Goal: Task Accomplishment & Management: Manage account settings

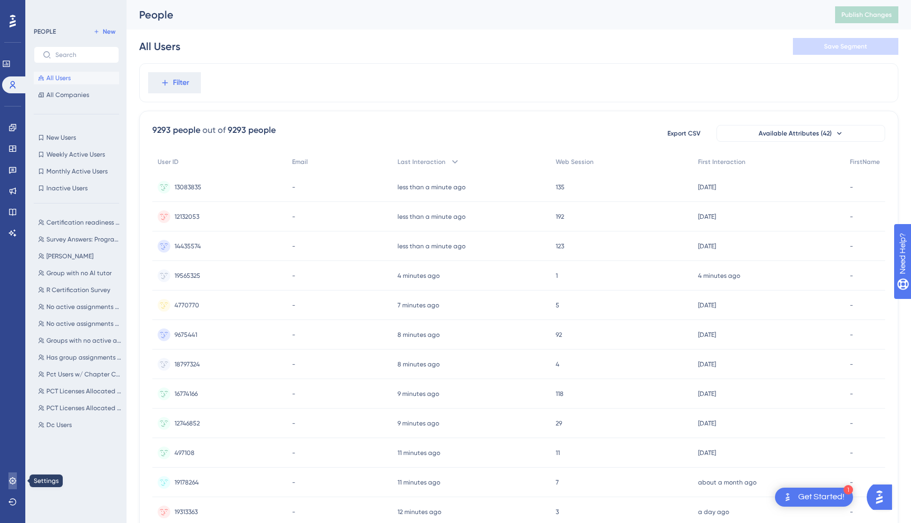
click at [12, 483] on icon at bounding box center [12, 480] width 7 height 7
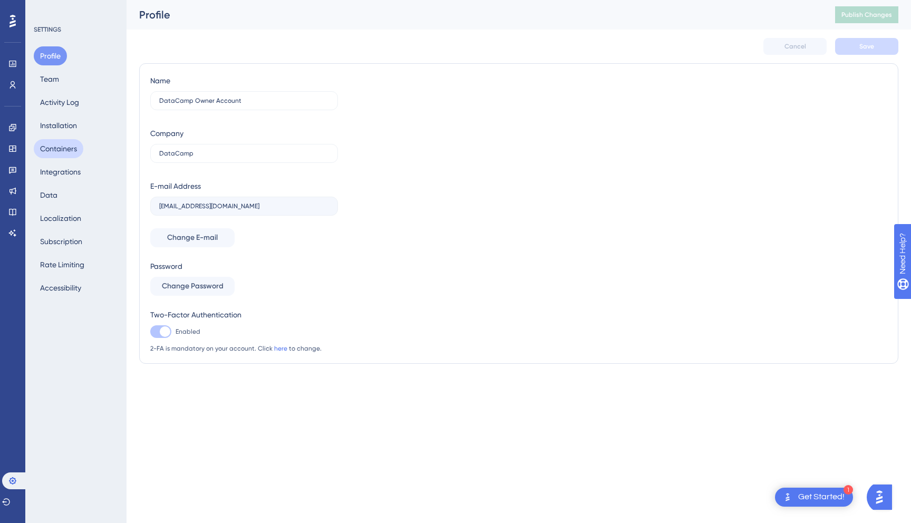
click at [65, 152] on button "Containers" at bounding box center [59, 148] width 50 height 19
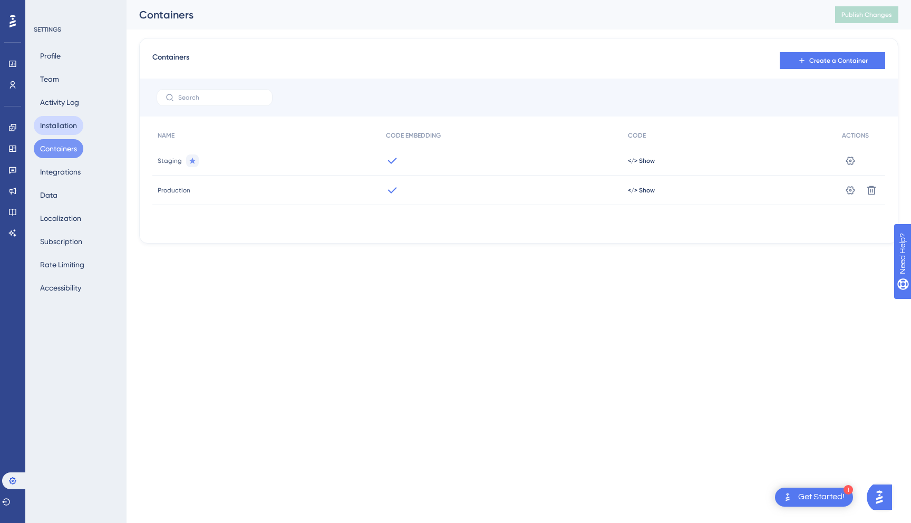
click at [68, 130] on button "Installation" at bounding box center [59, 125] width 50 height 19
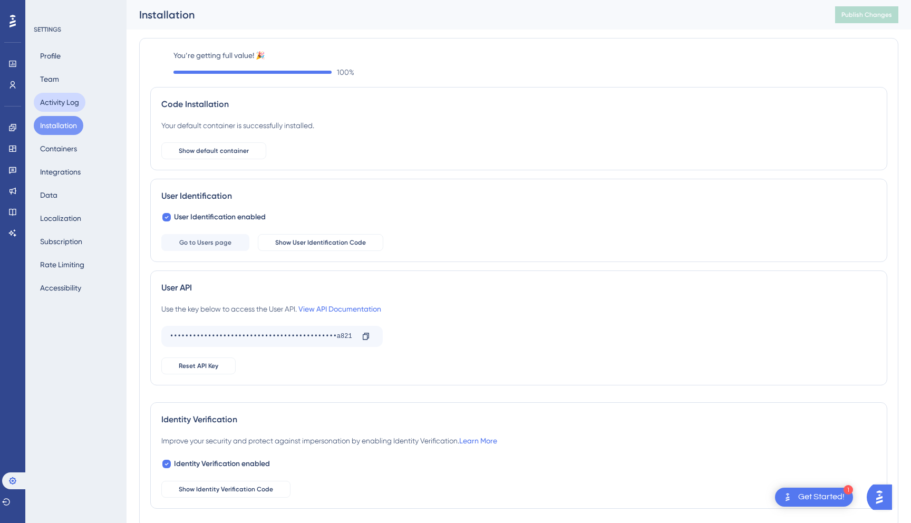
click at [68, 110] on button "Activity Log" at bounding box center [60, 102] width 52 height 19
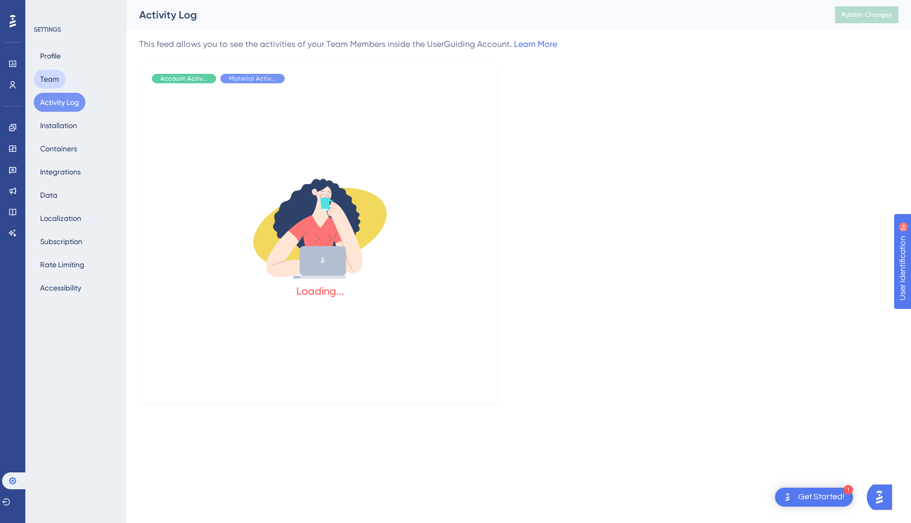
click at [54, 84] on button "Team" at bounding box center [50, 79] width 32 height 19
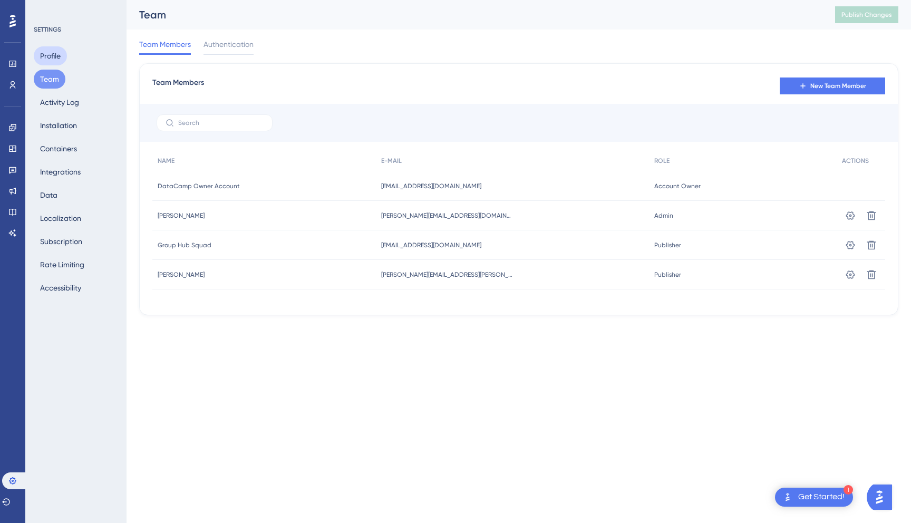
click at [53, 61] on button "Profile" at bounding box center [50, 55] width 33 height 19
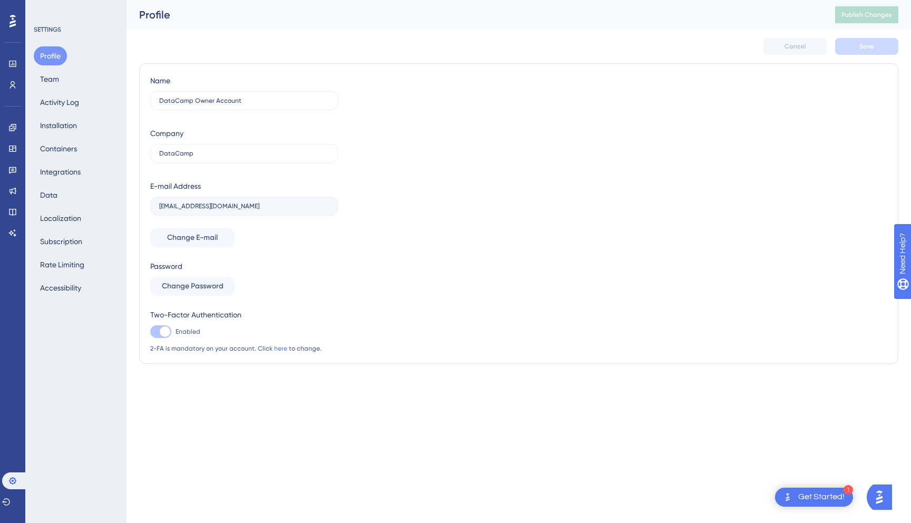
click at [50, 112] on div "Profile Team Activity Log Installation Containers Integrations Data Localizatio…" at bounding box center [76, 171] width 85 height 251
click at [50, 147] on button "Containers" at bounding box center [59, 148] width 50 height 19
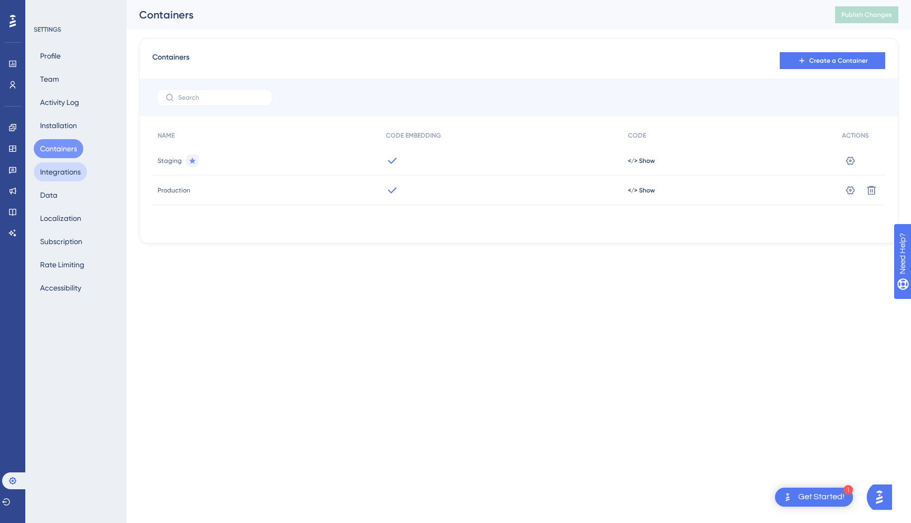
click at [52, 176] on button "Integrations" at bounding box center [60, 171] width 53 height 19
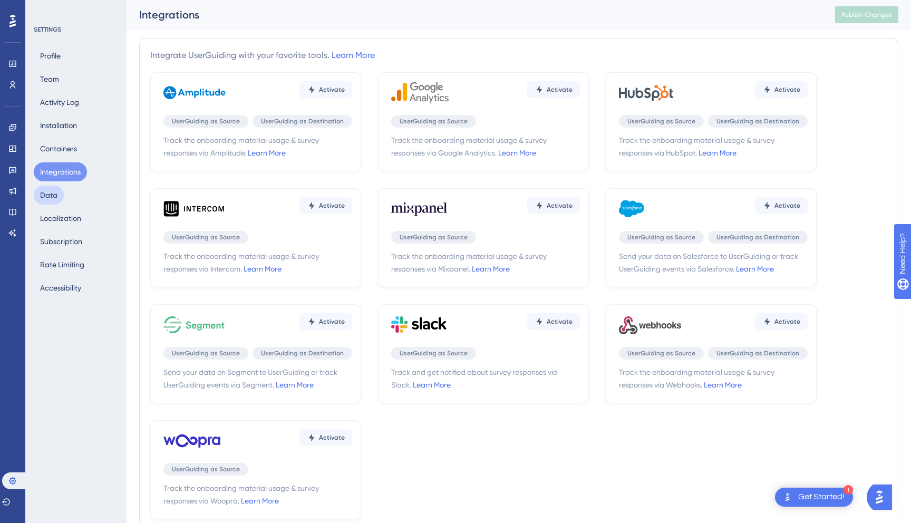
click at [52, 197] on button "Data" at bounding box center [49, 195] width 30 height 19
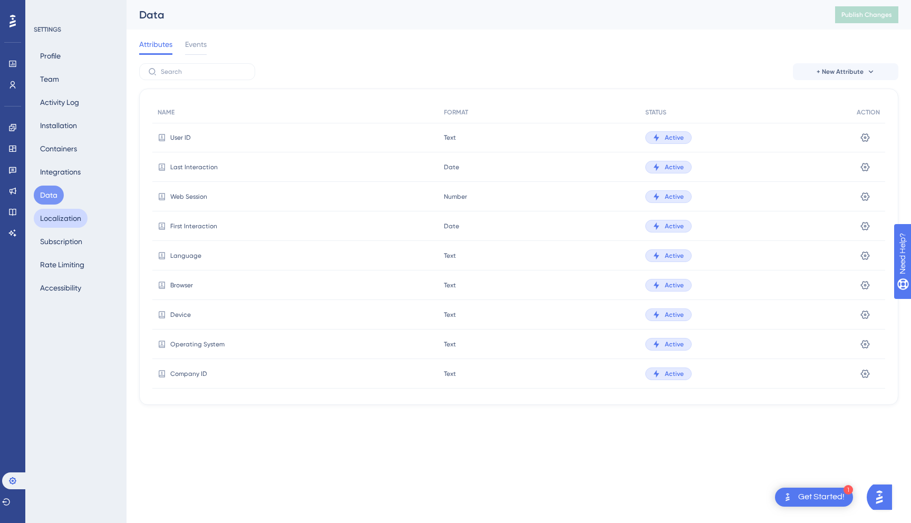
click at [56, 218] on button "Localization" at bounding box center [61, 218] width 54 height 19
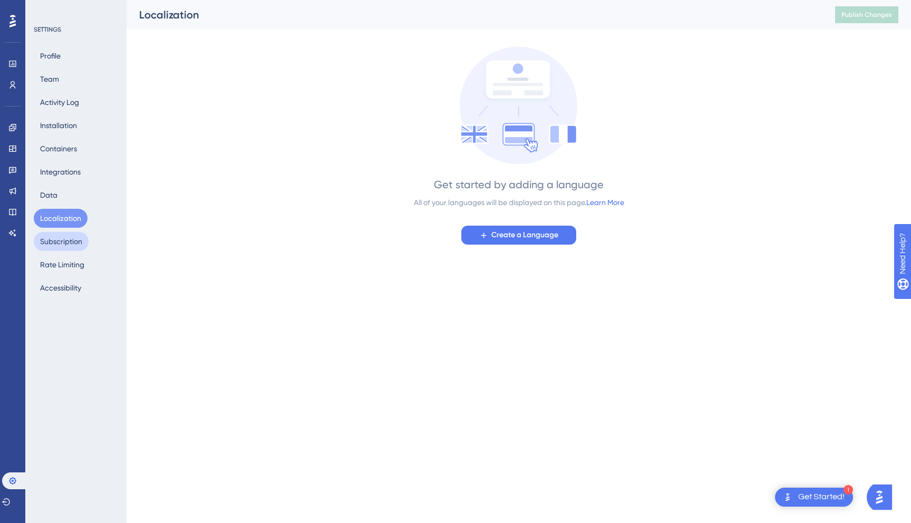
click at [56, 248] on button "Subscription" at bounding box center [61, 241] width 55 height 19
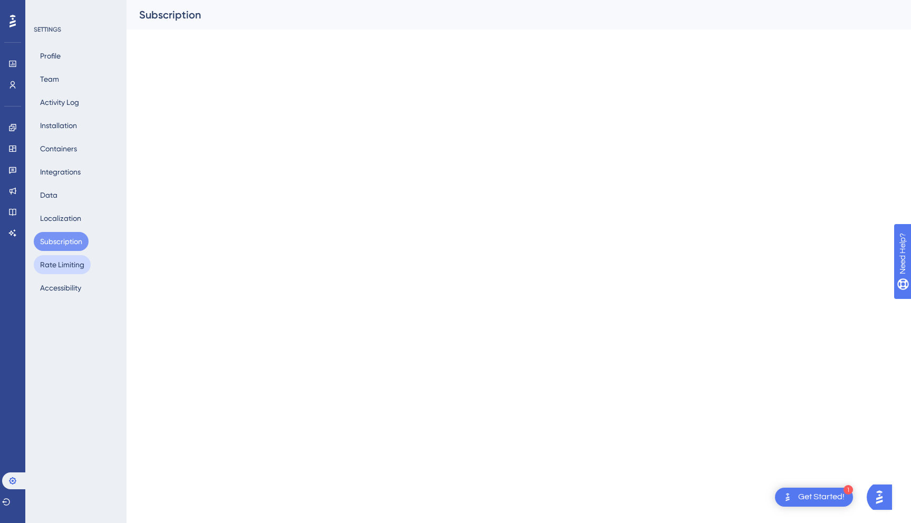
click at [56, 270] on button "Rate Limiting" at bounding box center [62, 264] width 57 height 19
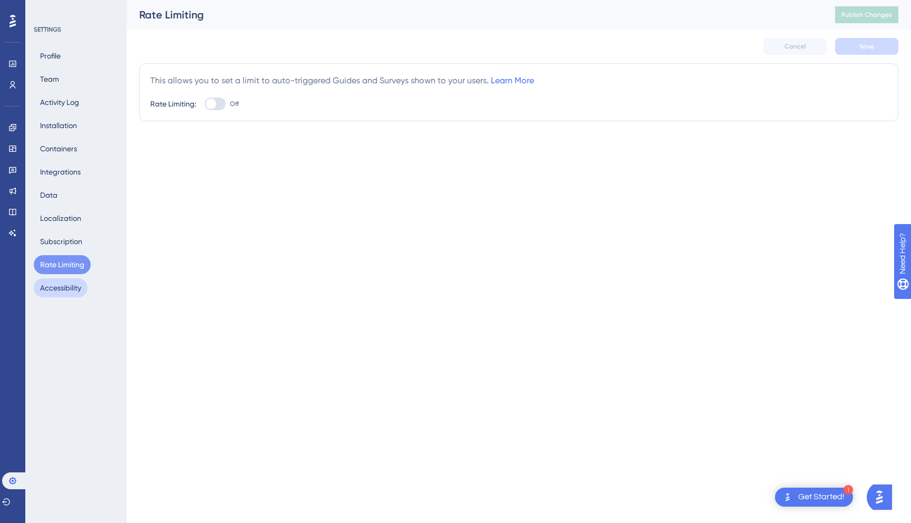
click at [56, 288] on button "Accessibility" at bounding box center [61, 287] width 54 height 19
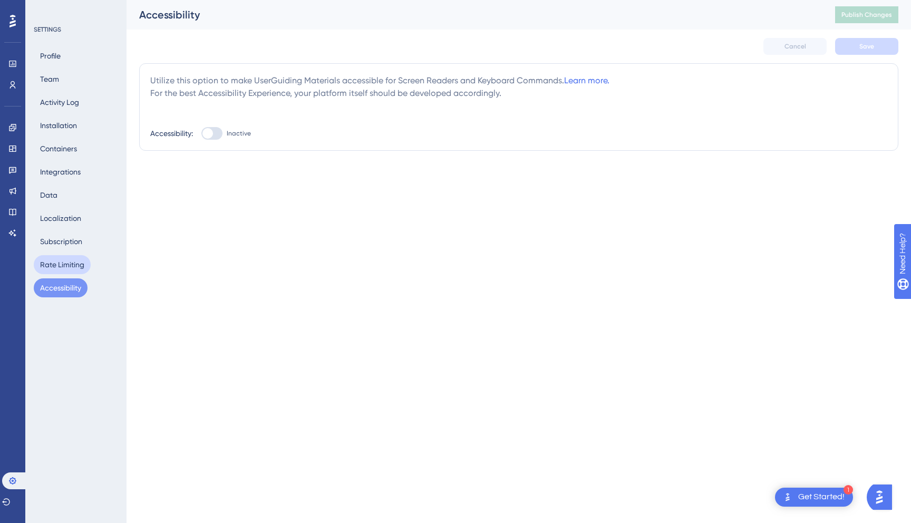
click at [51, 260] on button "Rate Limiting" at bounding box center [62, 264] width 57 height 19
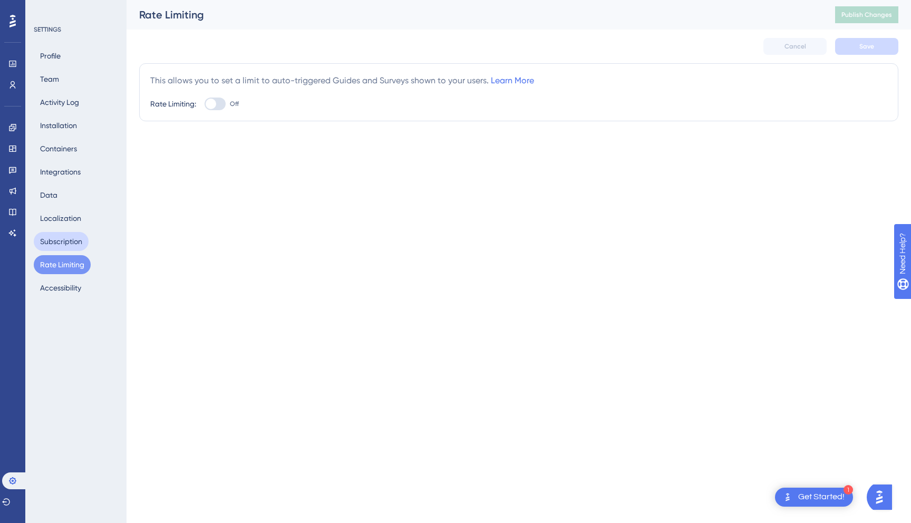
click at [51, 247] on button "Subscription" at bounding box center [61, 241] width 55 height 19
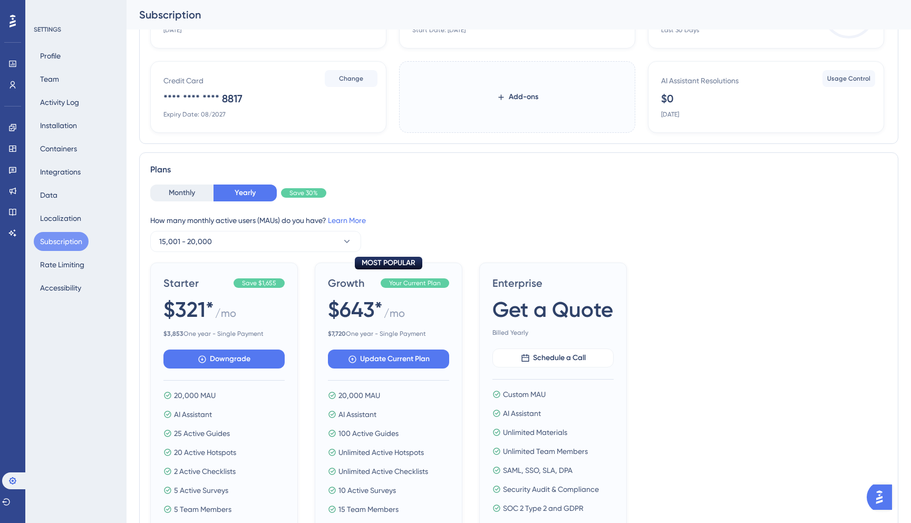
scroll to position [102, 0]
click at [190, 196] on button "Monthly" at bounding box center [181, 192] width 63 height 17
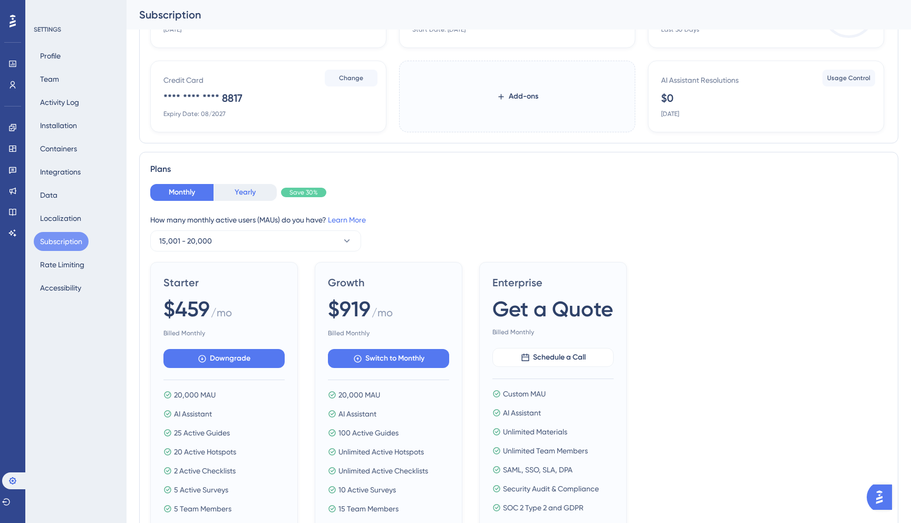
click at [230, 196] on button "Yearly" at bounding box center [245, 192] width 63 height 17
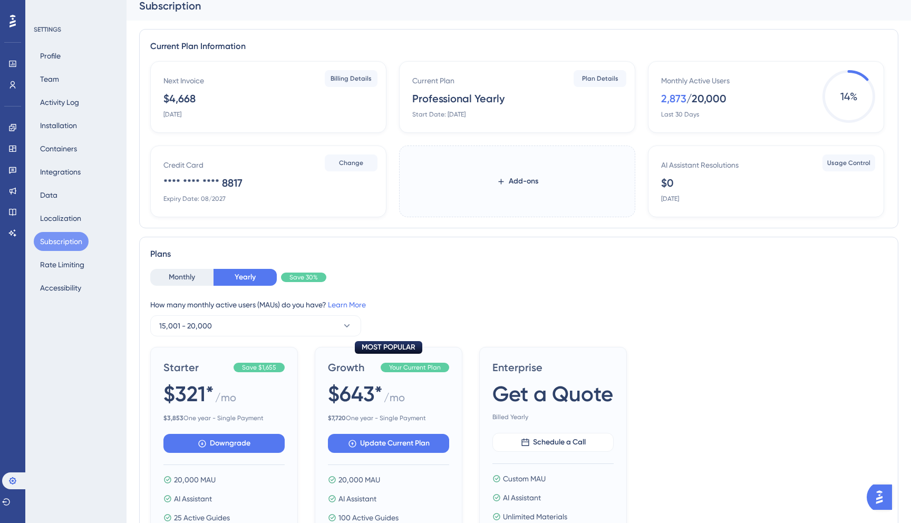
scroll to position [0, 0]
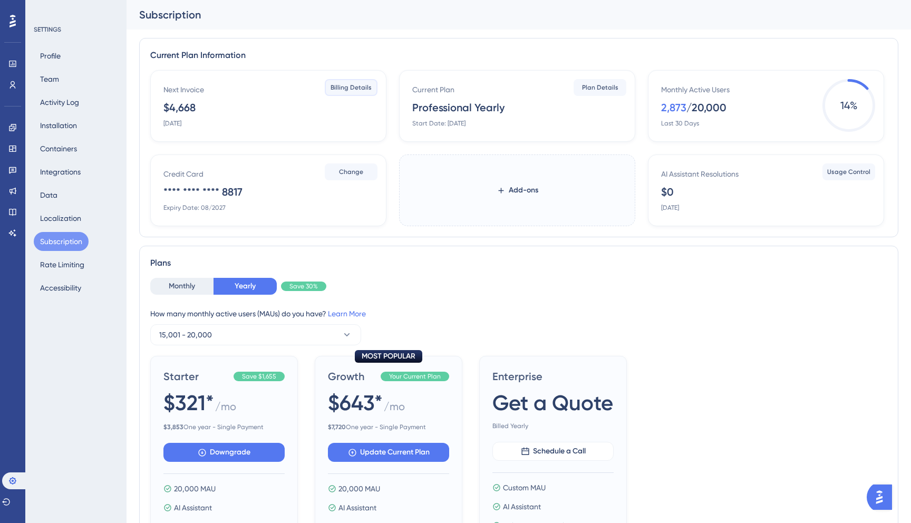
click at [350, 89] on span "Billing Details" at bounding box center [351, 87] width 41 height 8
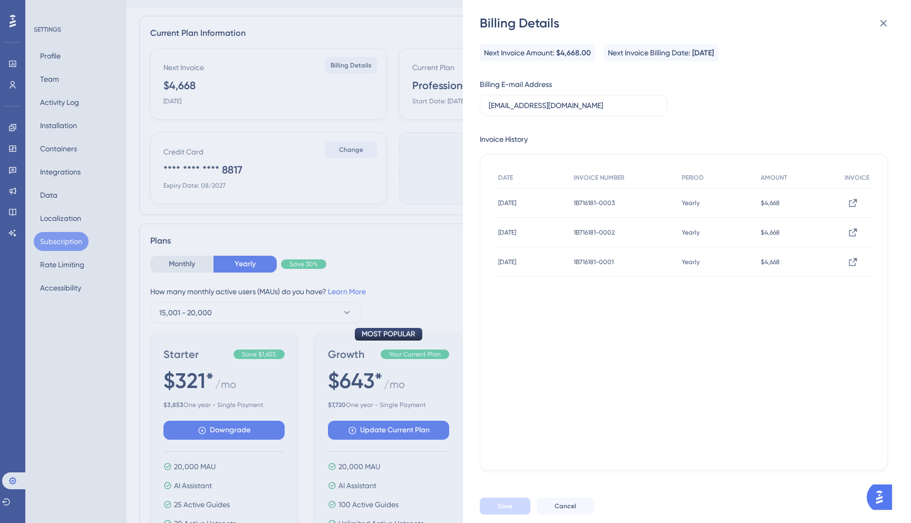
scroll to position [23, 0]
click at [403, 281] on div "Billing Details Next Invoice Amount: $4,668.00 Next Invoice Billing Date: [DATE…" at bounding box center [455, 261] width 911 height 523
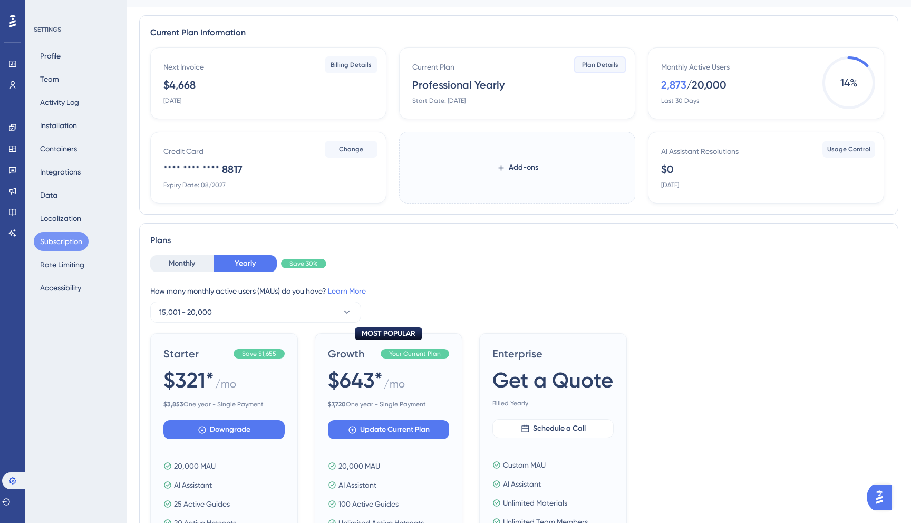
click at [596, 70] on button "Plan Details" at bounding box center [600, 64] width 53 height 17
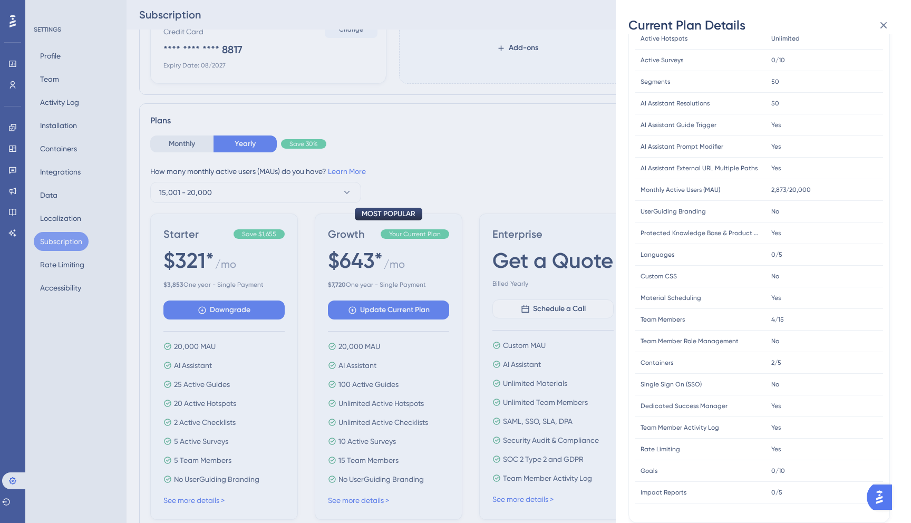
scroll to position [206, 0]
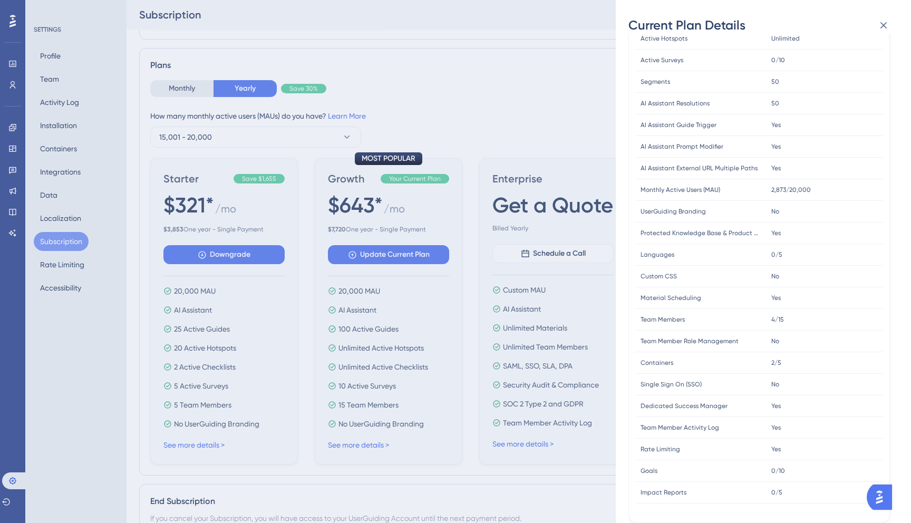
click at [551, 186] on div "Current Plan Details Subscription Start Date: [DATE] Plan Type: Professional Ye…" at bounding box center [455, 261] width 911 height 523
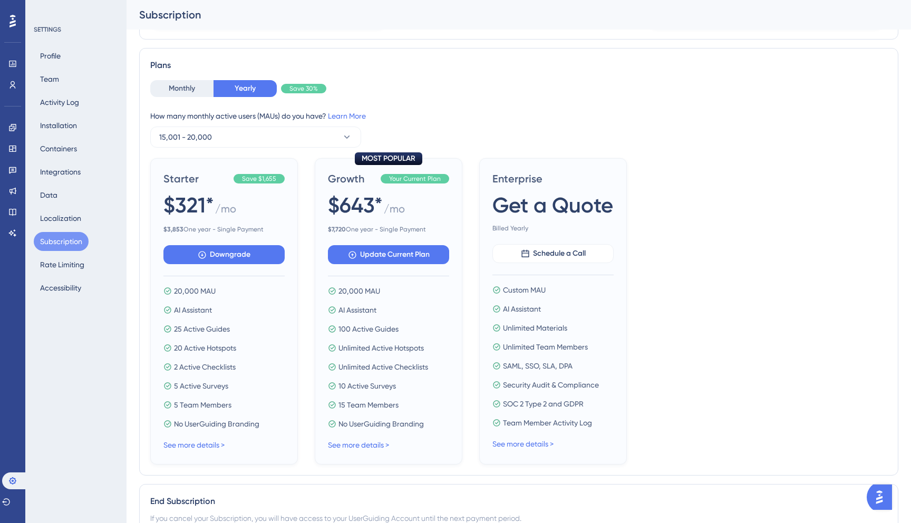
scroll to position [0, 0]
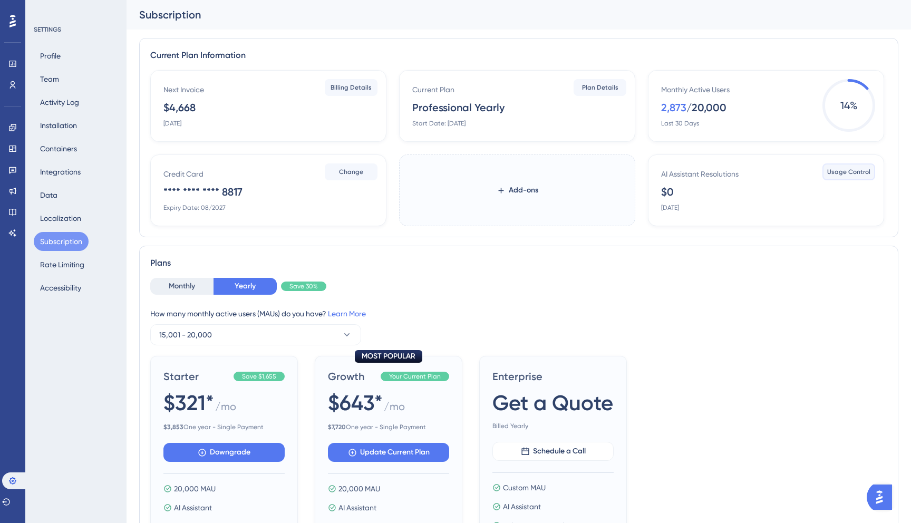
click at [851, 172] on span "Usage Control" at bounding box center [848, 172] width 43 height 8
click at [350, 170] on span "Change" at bounding box center [351, 172] width 24 height 8
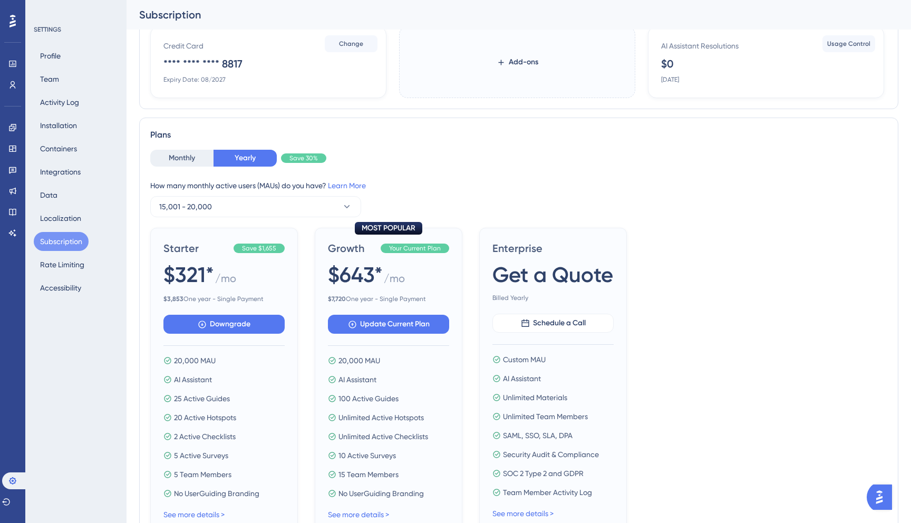
scroll to position [133, 0]
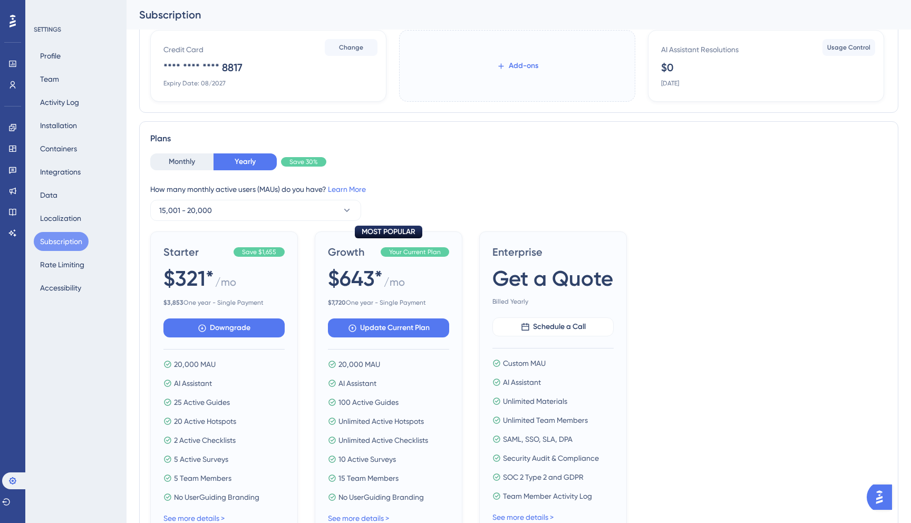
click at [514, 67] on span "Add-ons" at bounding box center [524, 66] width 30 height 13
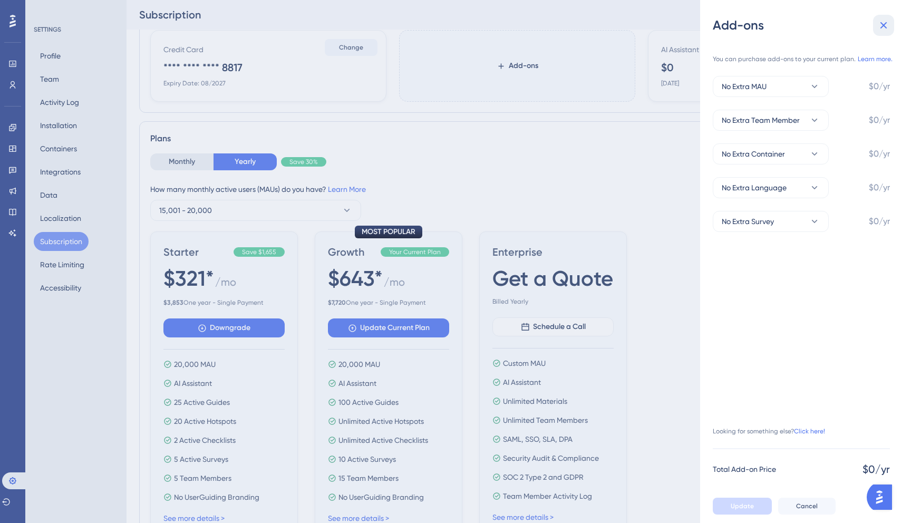
click at [880, 25] on icon at bounding box center [884, 25] width 13 height 13
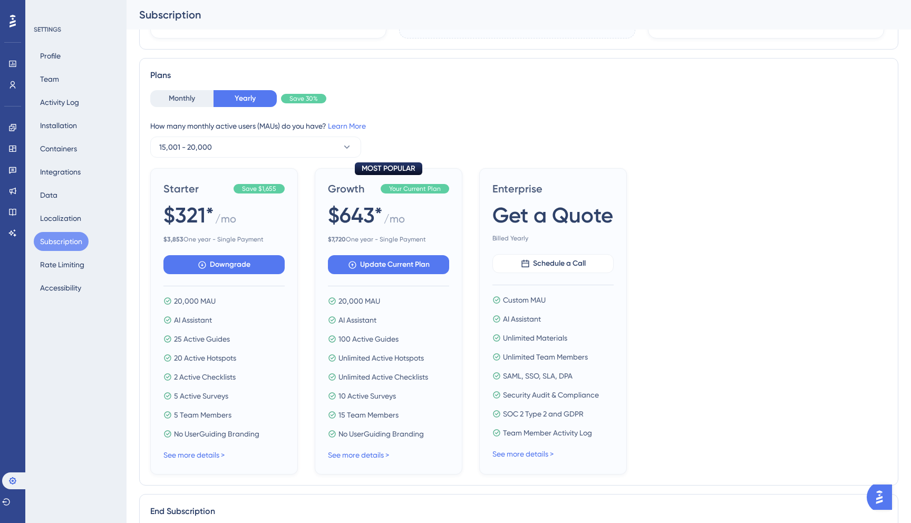
scroll to position [0, 0]
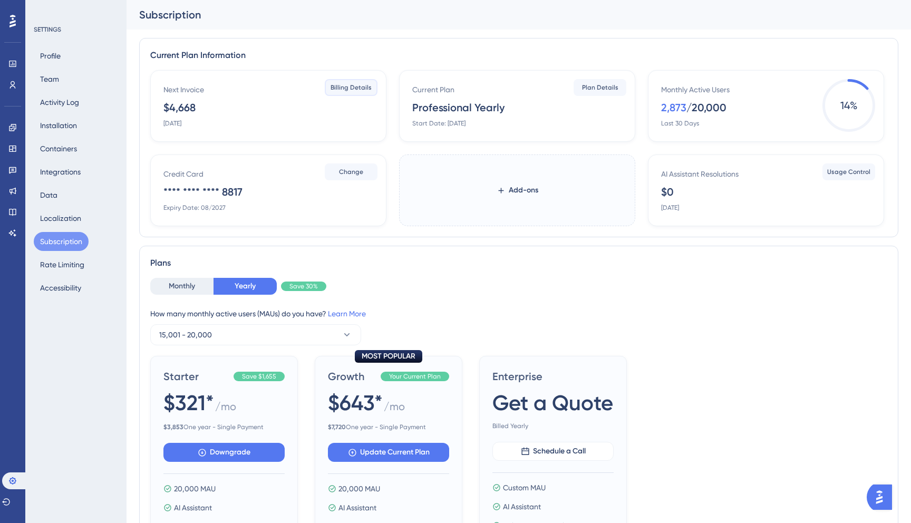
click at [362, 83] on button "Billing Details" at bounding box center [351, 87] width 53 height 17
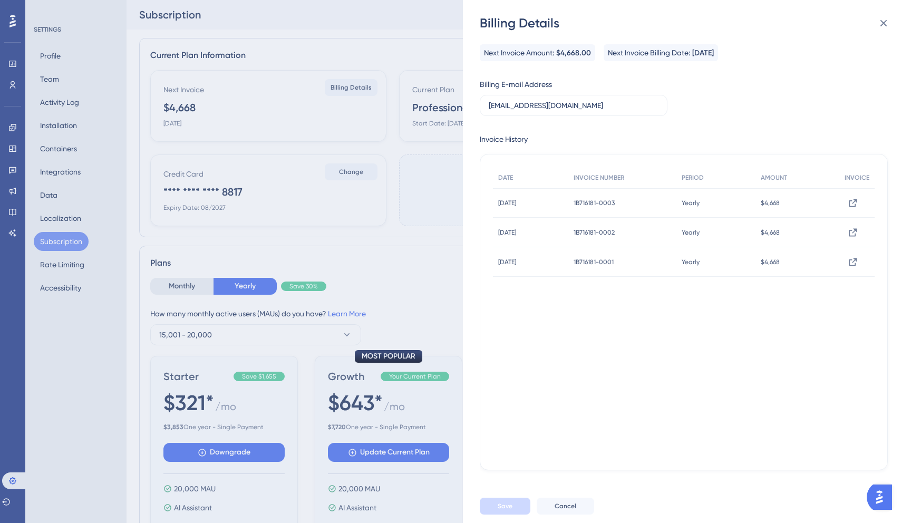
copy span "[DATE]"
drag, startPoint x: 556, startPoint y: 200, endPoint x: 495, endPoint y: 200, distance: 60.6
click at [495, 200] on div "[DATE] [DATE]" at bounding box center [530, 203] width 75 height 30
click at [375, 177] on div "Billing Details Next Invoice Amount: $4,668.00 Next Invoice Billing Date: [DATE…" at bounding box center [455, 261] width 911 height 523
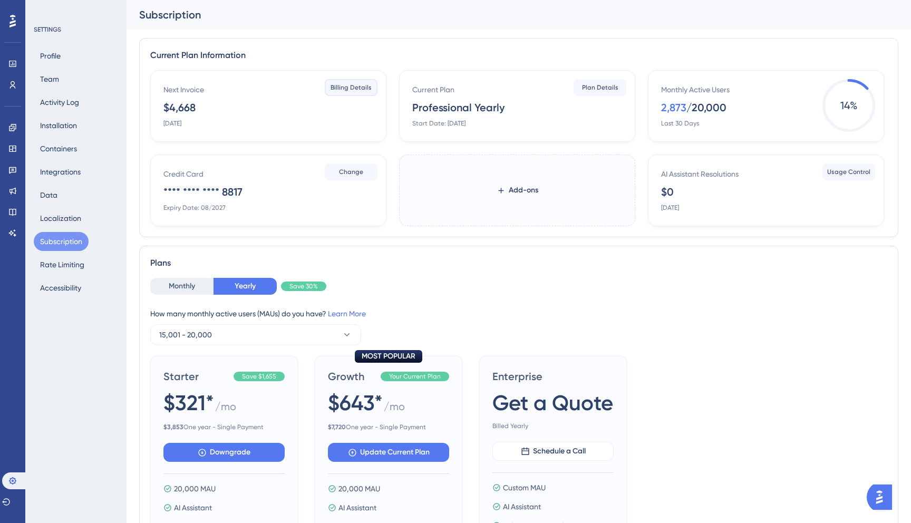
click at [345, 85] on span "Billing Details" at bounding box center [351, 87] width 41 height 8
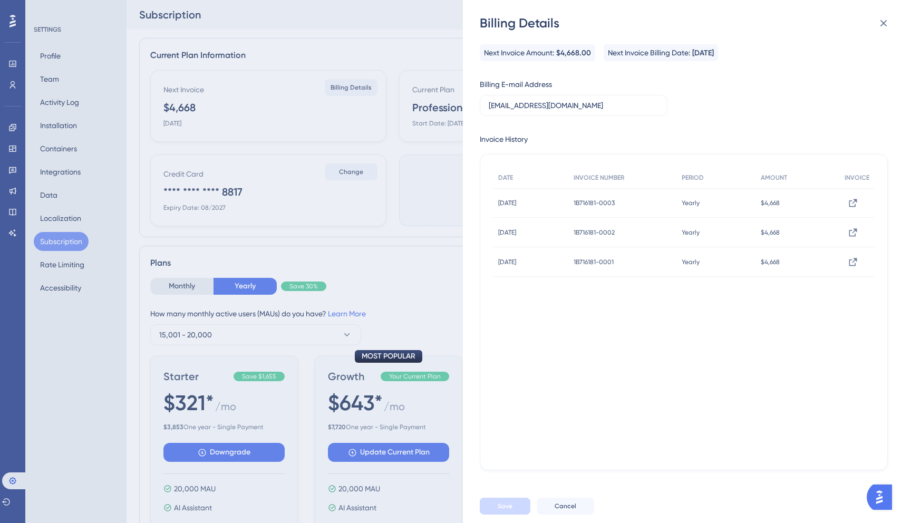
click at [390, 207] on div "Billing Details Next Invoice Amount: $4,668.00 Next Invoice Billing Date: [DATE…" at bounding box center [455, 261] width 911 height 523
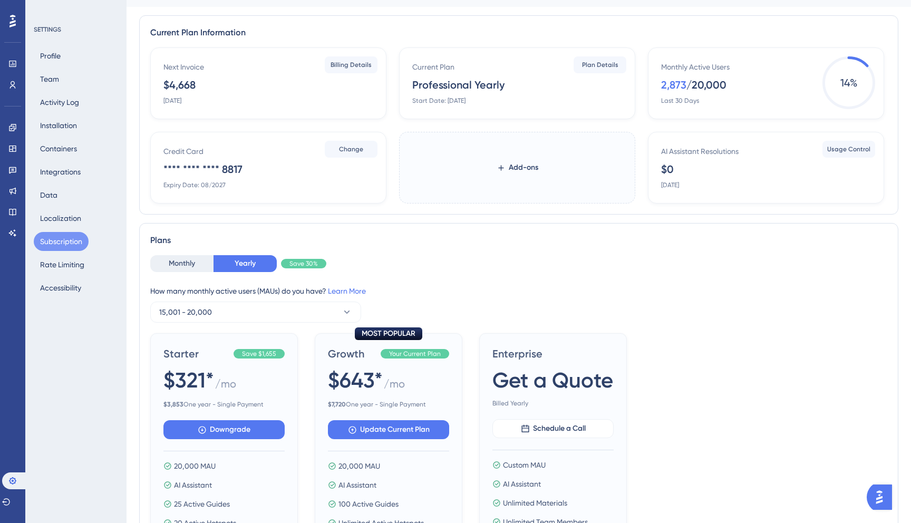
scroll to position [20, 0]
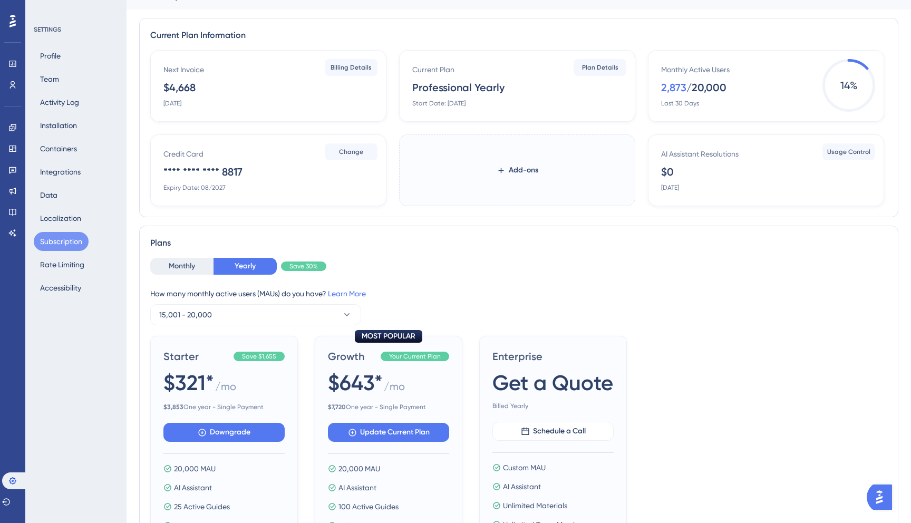
click at [713, 162] on div "AI Assistant Resolutions $0 [DATE]" at bounding box center [768, 170] width 214 height 44
click at [837, 156] on button "Usage Control" at bounding box center [849, 151] width 53 height 17
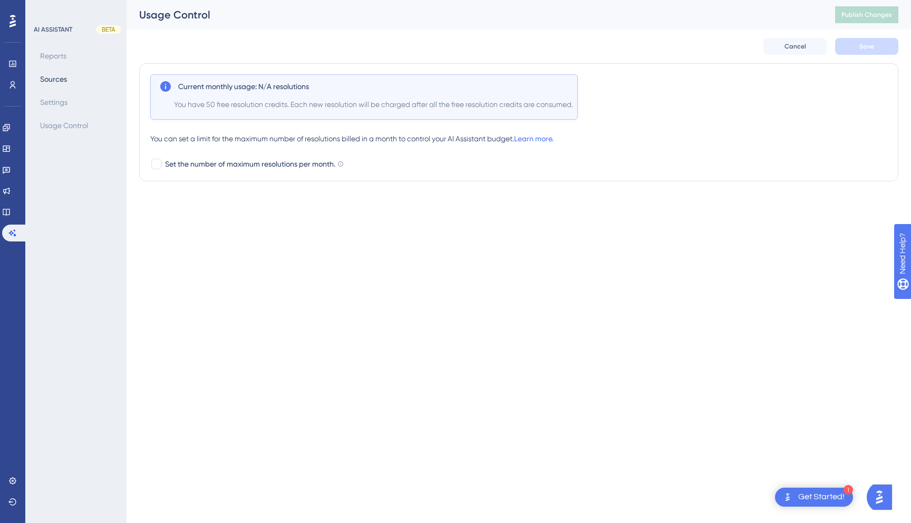
click at [76, 55] on div "Reports Sources Settings Usage Control" at bounding box center [76, 90] width 85 height 89
click at [17, 68] on link at bounding box center [12, 63] width 8 height 17
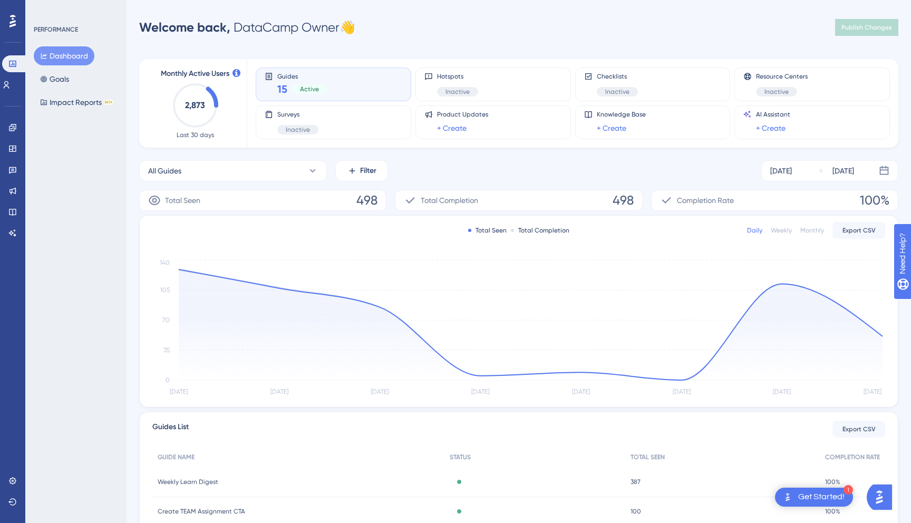
click at [551, 24] on div "Welcome back, DataCamp Owner 👋 Publish Changes" at bounding box center [518, 27] width 759 height 21
click at [300, 175] on button "All Guides" at bounding box center [233, 170] width 188 height 21
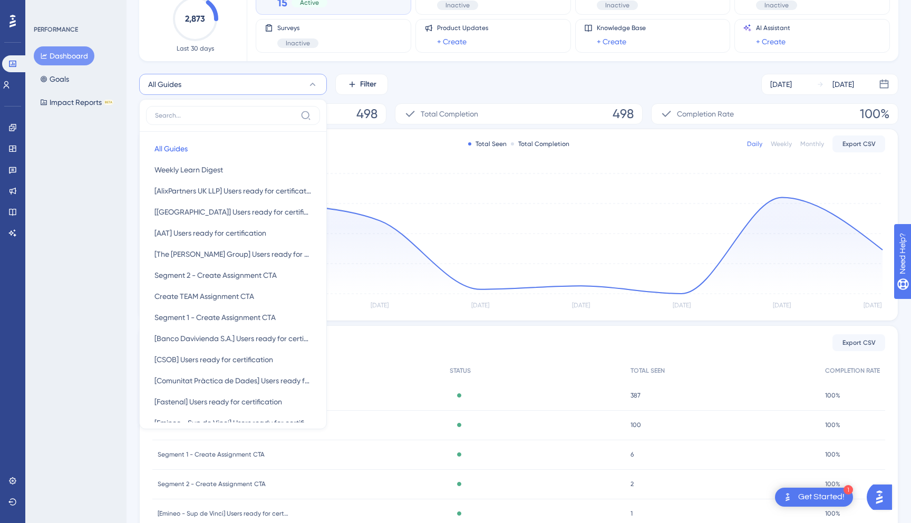
click at [115, 238] on div "PERFORMANCE Dashboard Goals Impact Reports BETA" at bounding box center [75, 261] width 101 height 523
